Goal: Information Seeking & Learning: Check status

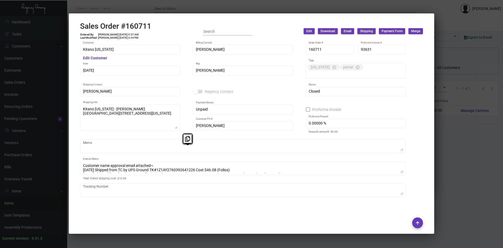
scroll to position [430, 0]
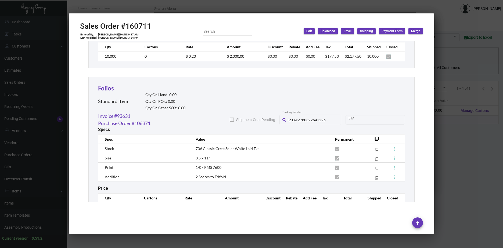
click at [458, 158] on div at bounding box center [251, 124] width 503 height 248
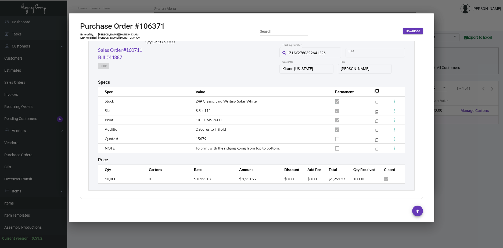
click at [458, 157] on div at bounding box center [251, 124] width 503 height 248
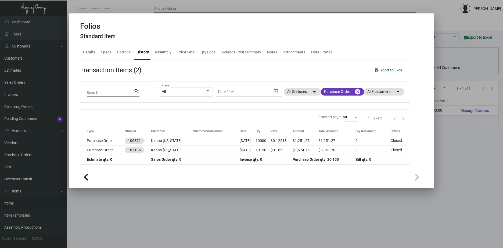
click at [458, 157] on div at bounding box center [251, 124] width 503 height 248
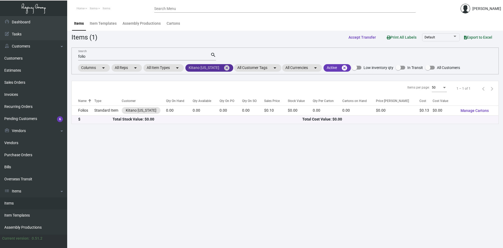
click at [223, 67] on mat-icon "cancel" at bounding box center [226, 68] width 6 height 6
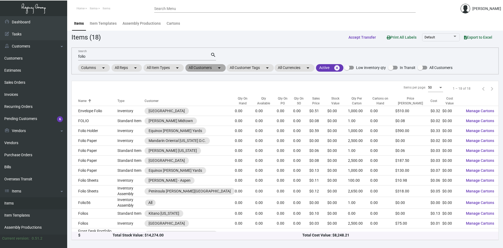
click at [206, 67] on mat-chip "All Customers arrow_drop_down" at bounding box center [205, 68] width 40 height 8
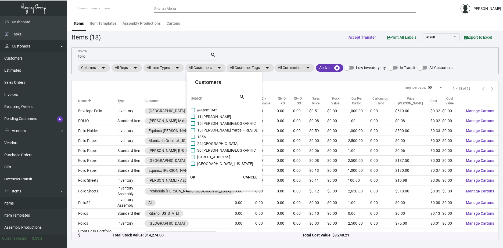
drag, startPoint x: 90, startPoint y: 57, endPoint x: 64, endPoint y: 51, distance: 26.5
click at [64, 51] on div at bounding box center [251, 124] width 503 height 248
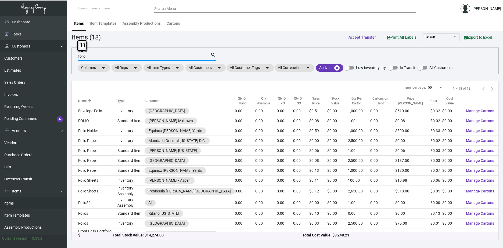
drag, startPoint x: 112, startPoint y: 58, endPoint x: 54, endPoint y: 46, distance: 59.0
click at [56, 45] on div "Dashboard Dashboard Tasks Customers Customers Estimates Sales Orders Invoices R…" at bounding box center [251, 132] width 503 height 232
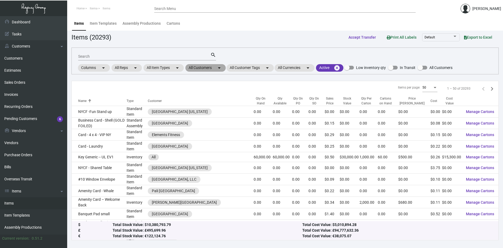
click at [205, 67] on mat-chip "All Customers arrow_drop_down" at bounding box center [205, 68] width 40 height 8
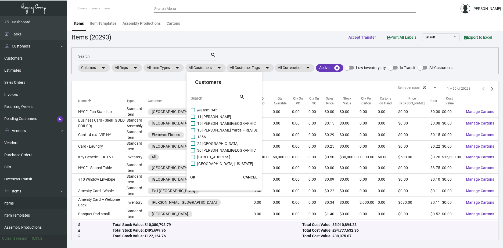
click at [212, 100] on input "Search" at bounding box center [215, 98] width 48 height 4
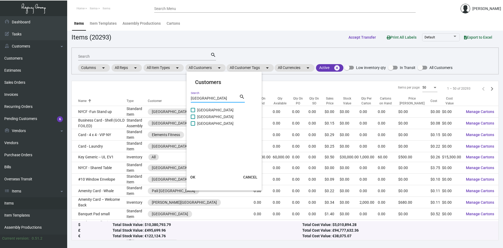
type input "[GEOGRAPHIC_DATA]"
click at [215, 118] on span "[GEOGRAPHIC_DATA]" at bounding box center [215, 117] width 36 height 6
click at [193, 119] on input "[GEOGRAPHIC_DATA]" at bounding box center [193, 119] width 0 height 0
checkbox input "true"
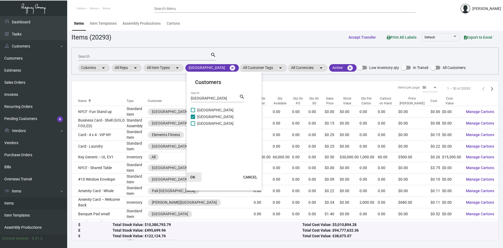
click at [192, 176] on span "OK" at bounding box center [192, 177] width 5 height 4
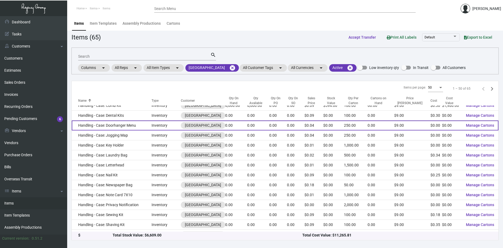
scroll to position [269, 0]
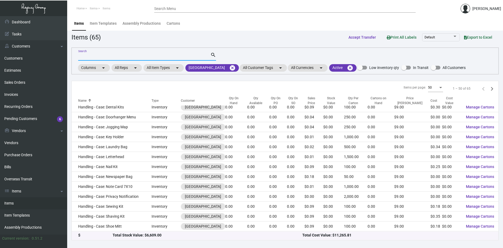
click at [93, 59] on input "Search" at bounding box center [144, 57] width 132 height 4
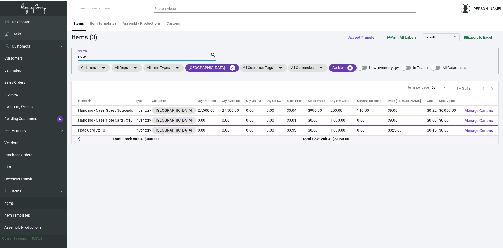
type input "note"
click at [94, 129] on td "Note Card 7x 10" at bounding box center [104, 130] width 64 height 10
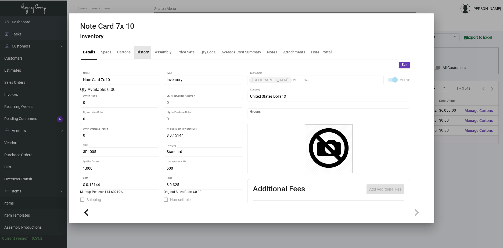
click at [140, 53] on div "History" at bounding box center [142, 52] width 12 height 6
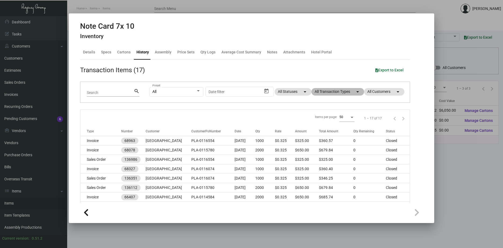
click at [336, 93] on mat-chip "All Transaction Types arrow_drop_down" at bounding box center [337, 92] width 53 height 8
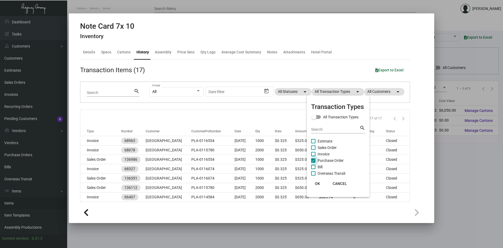
click at [329, 160] on span "Purchase Order" at bounding box center [331, 160] width 26 height 6
click at [313, 163] on input "Purchase Order" at bounding box center [313, 163] width 0 height 0
click at [329, 160] on span "Purchase Order" at bounding box center [331, 160] width 26 height 6
click at [313, 163] on input "Purchase Order" at bounding box center [313, 163] width 0 height 0
checkbox input "true"
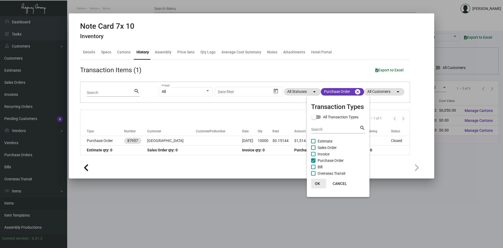
click at [318, 184] on span "OK" at bounding box center [317, 184] width 5 height 4
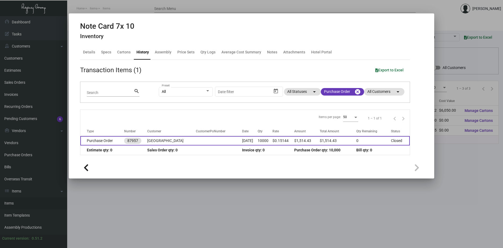
click at [159, 143] on td "[GEOGRAPHIC_DATA]" at bounding box center [171, 140] width 49 height 9
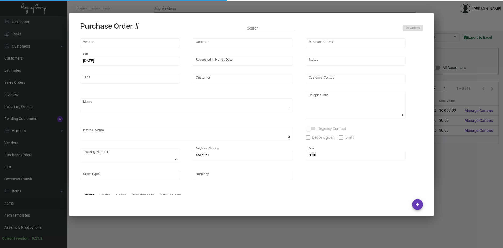
type input "[DOMAIN_NAME]"
type input "MISSING INFO MISSING INFO"
type input "87957"
type input "[DATE]"
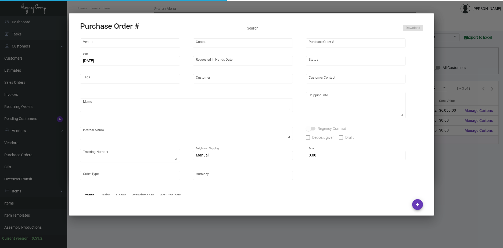
type input "[GEOGRAPHIC_DATA]"
type textarea "Regency Group NJ [PERSON_NAME] [STREET_ADDRESS]"
checkbox input "true"
type input "$ 0.00"
type input "United States Dollar $"
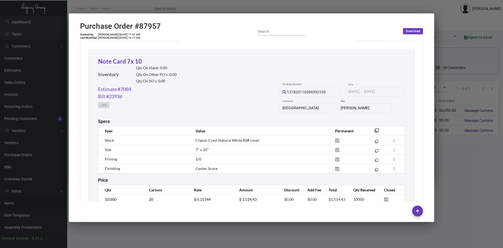
scroll to position [262, 0]
